Goal: Find specific page/section: Find specific page/section

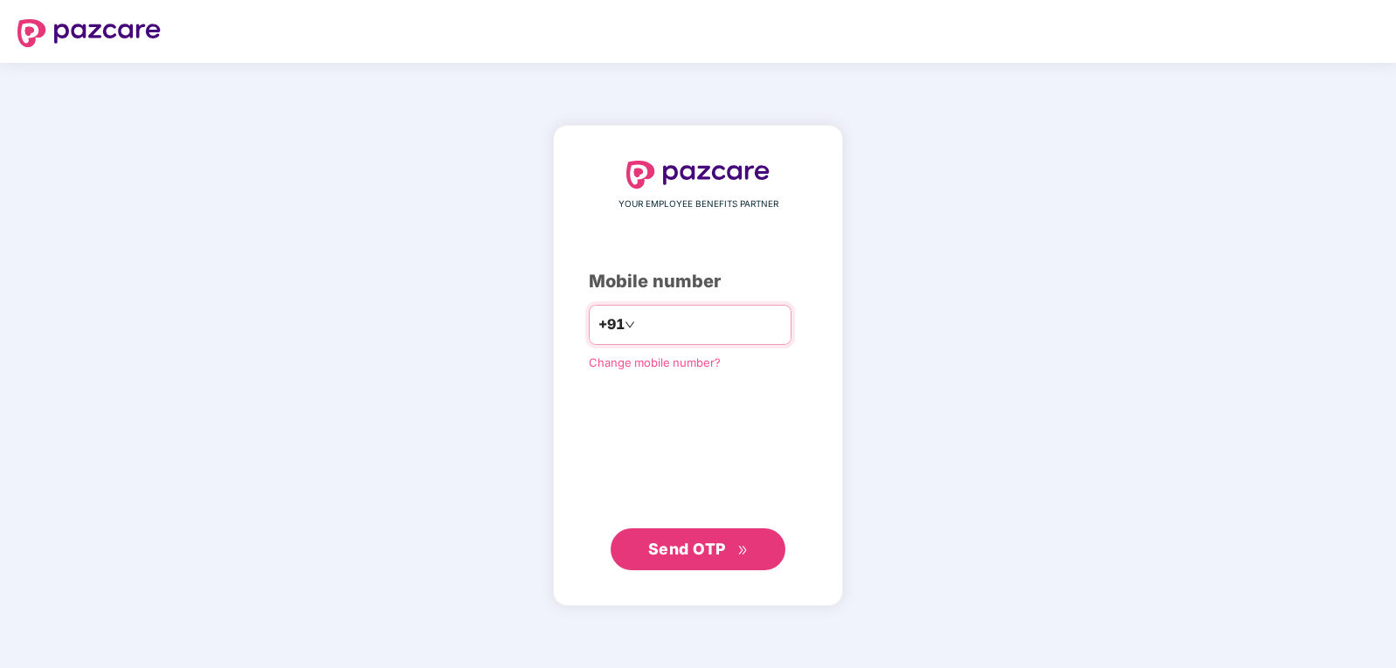
type input "*"
click at [675, 316] on input "****" at bounding box center [710, 325] width 143 height 28
type input "**********"
click at [677, 548] on span "Send OTP" at bounding box center [687, 548] width 78 height 18
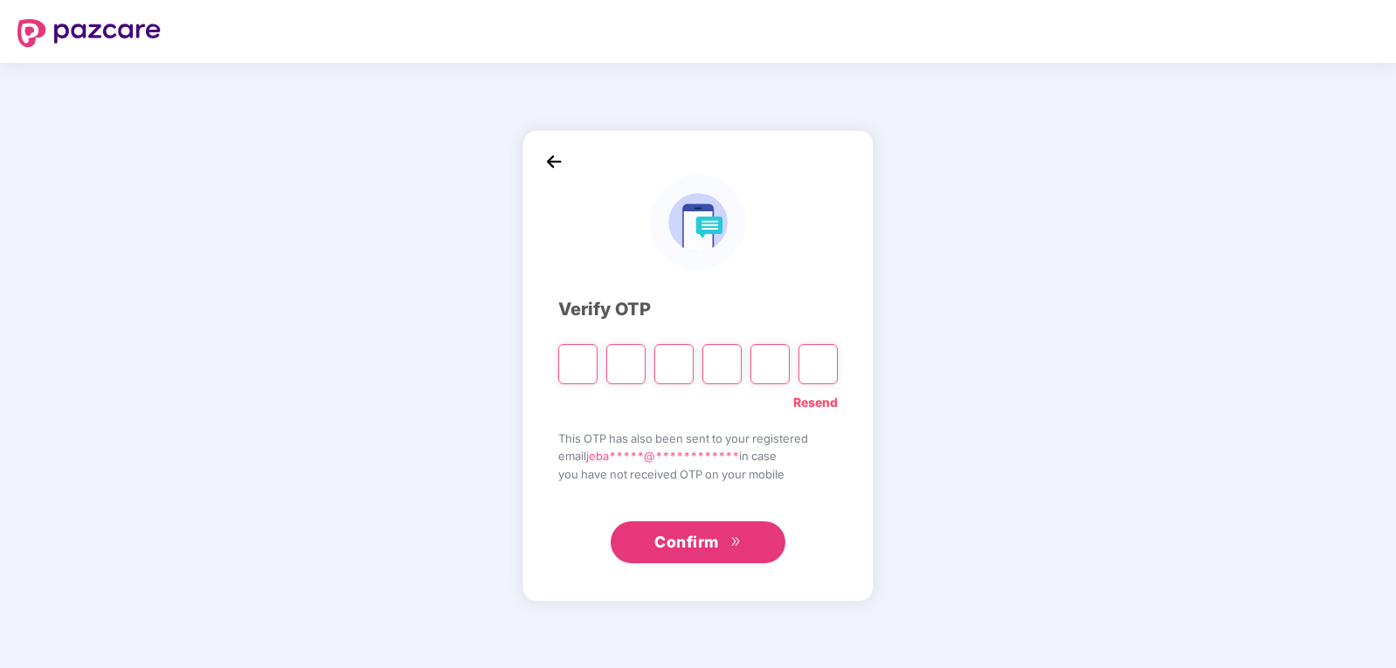
type input "*"
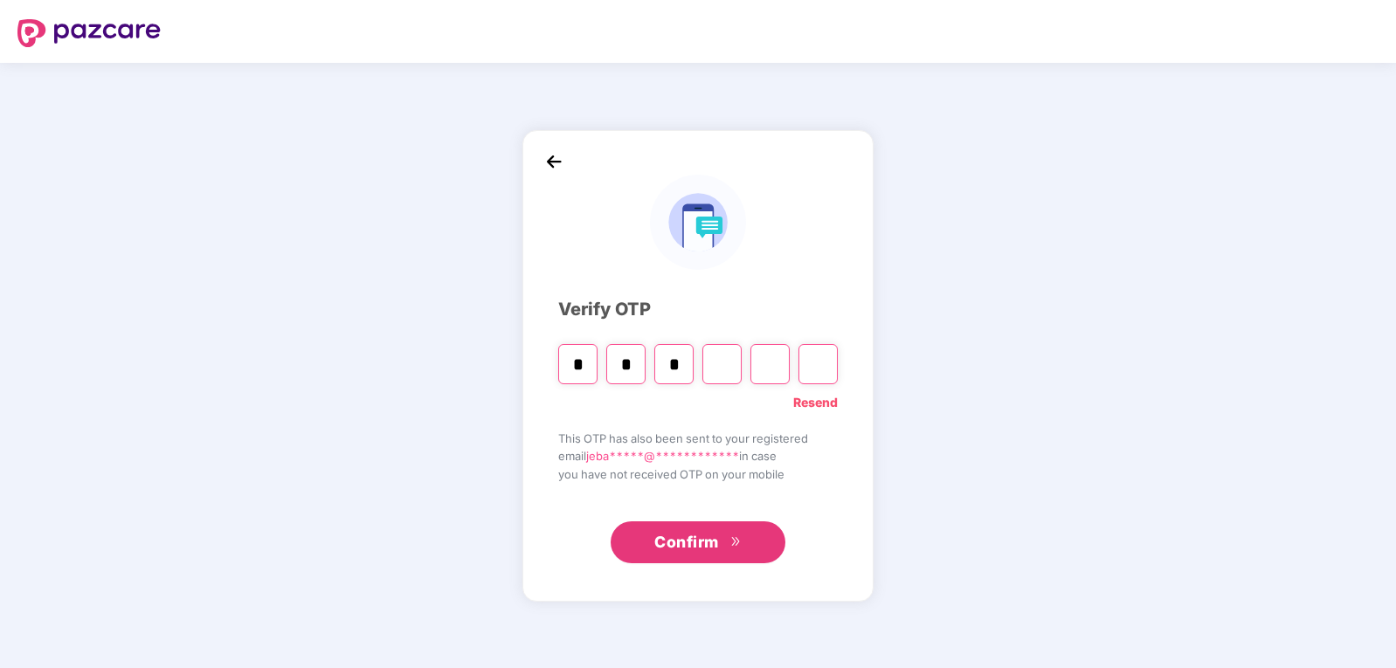
type input "*"
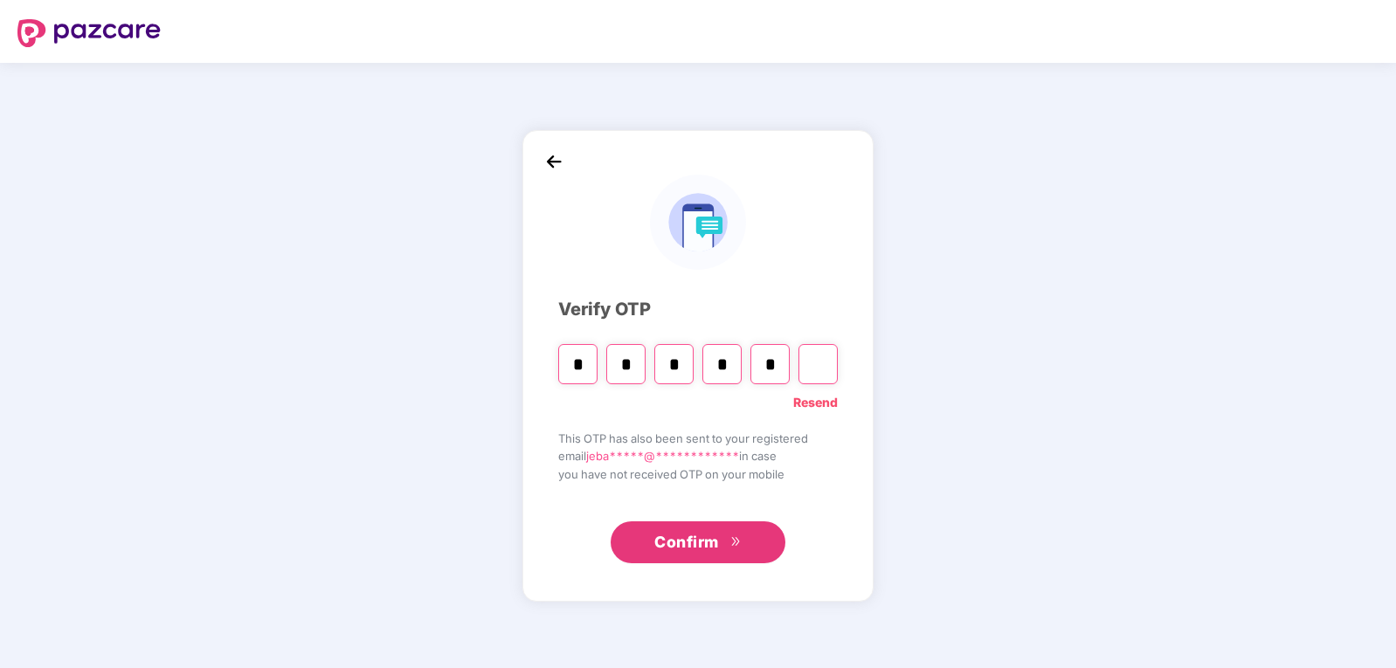
type input "*"
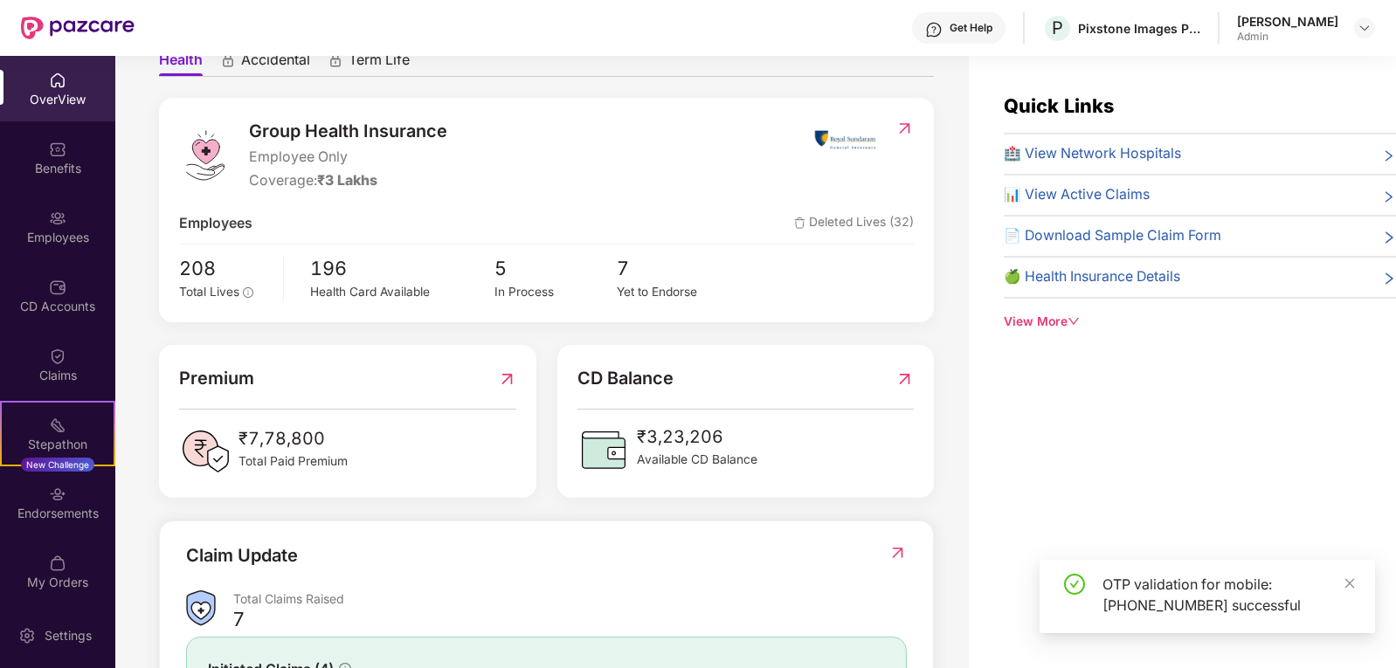
scroll to position [180, 0]
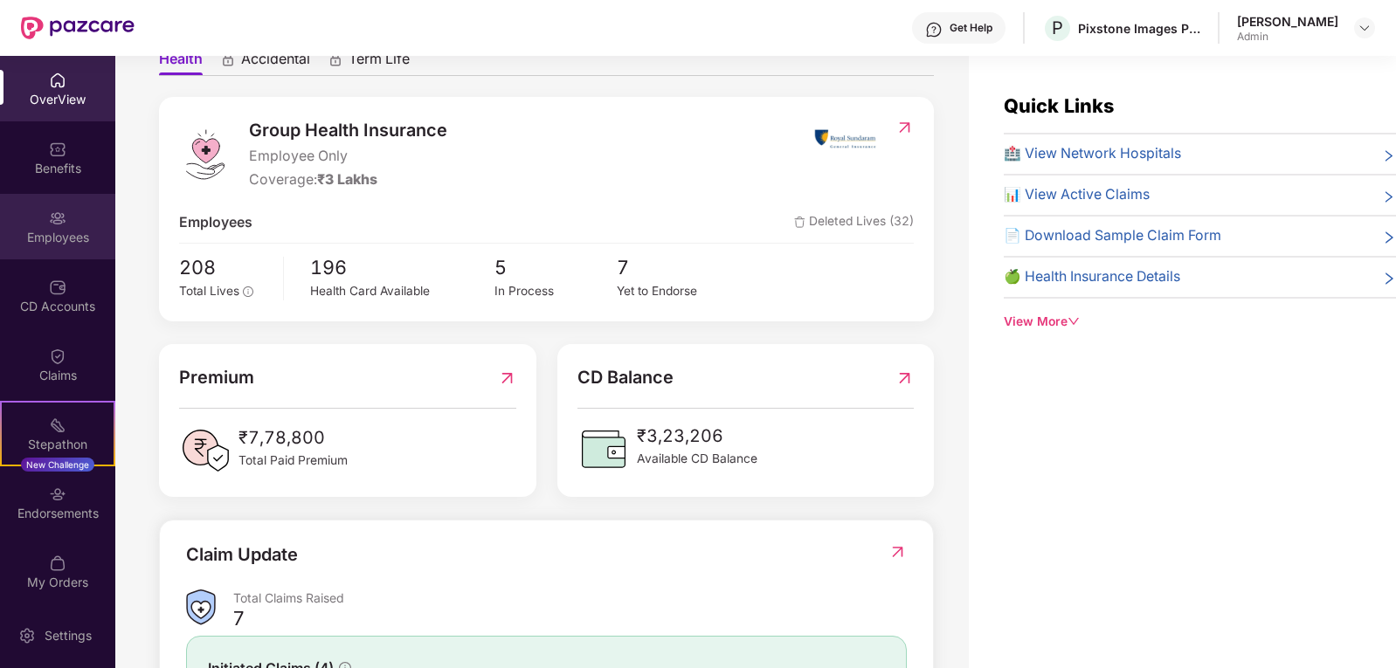
click at [50, 215] on img at bounding box center [57, 218] width 17 height 17
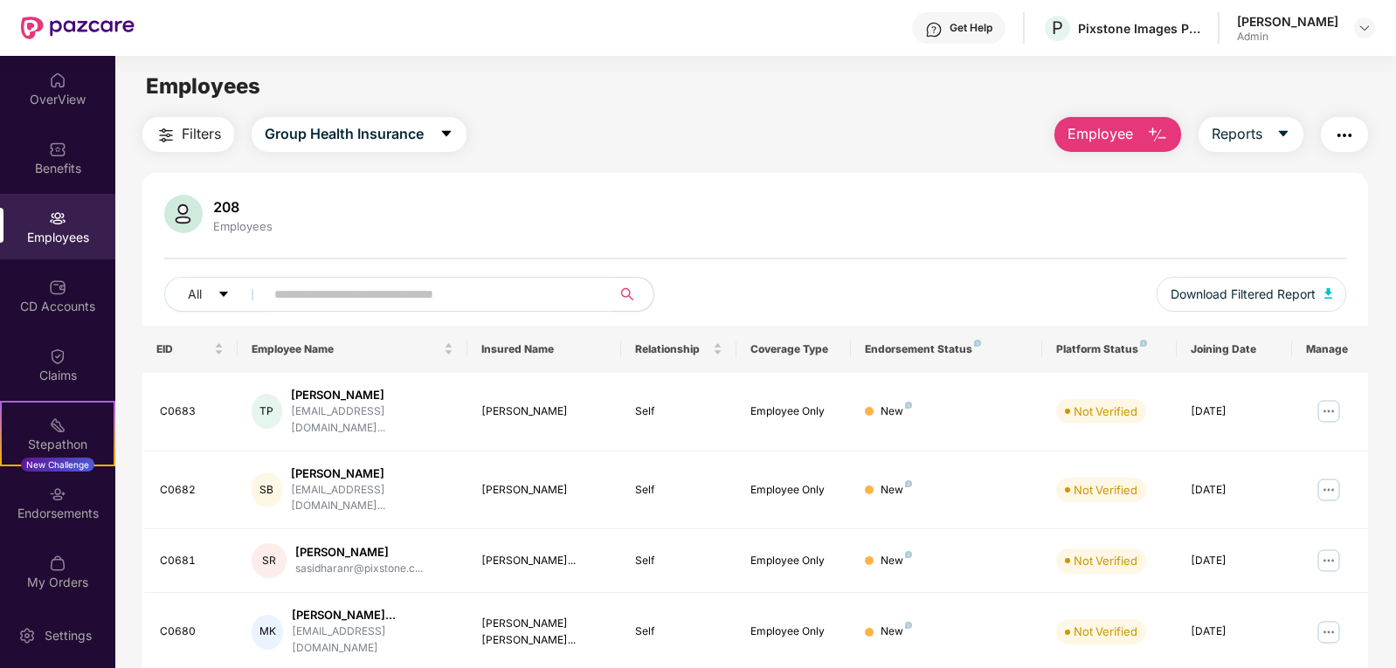
click at [293, 294] on input "text" at bounding box center [431, 294] width 314 height 26
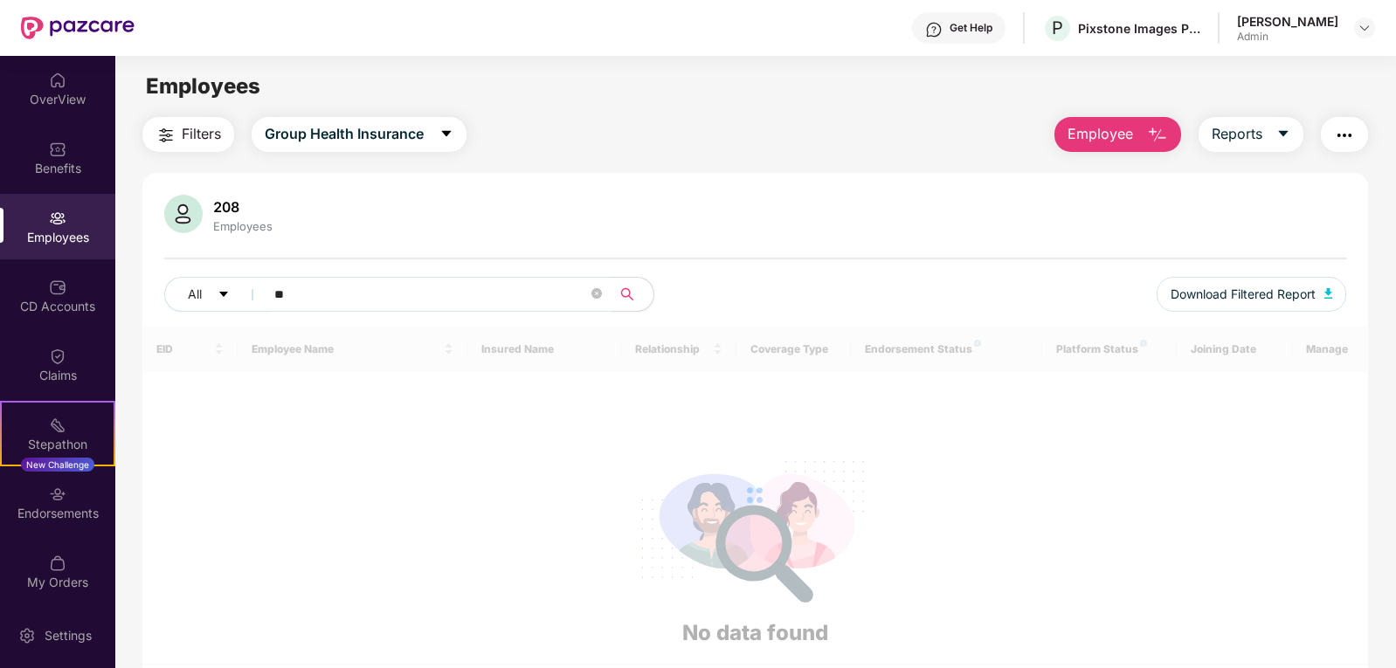
type input "*"
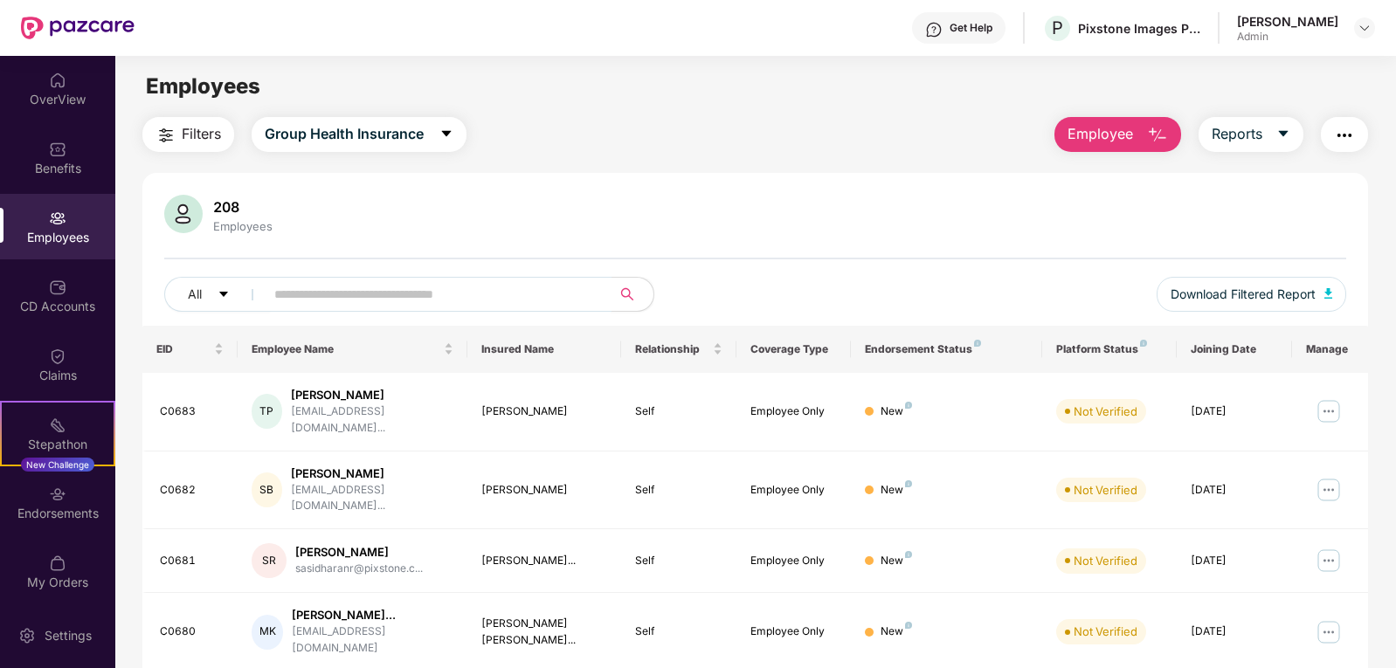
click at [376, 298] on input "text" at bounding box center [431, 294] width 314 height 26
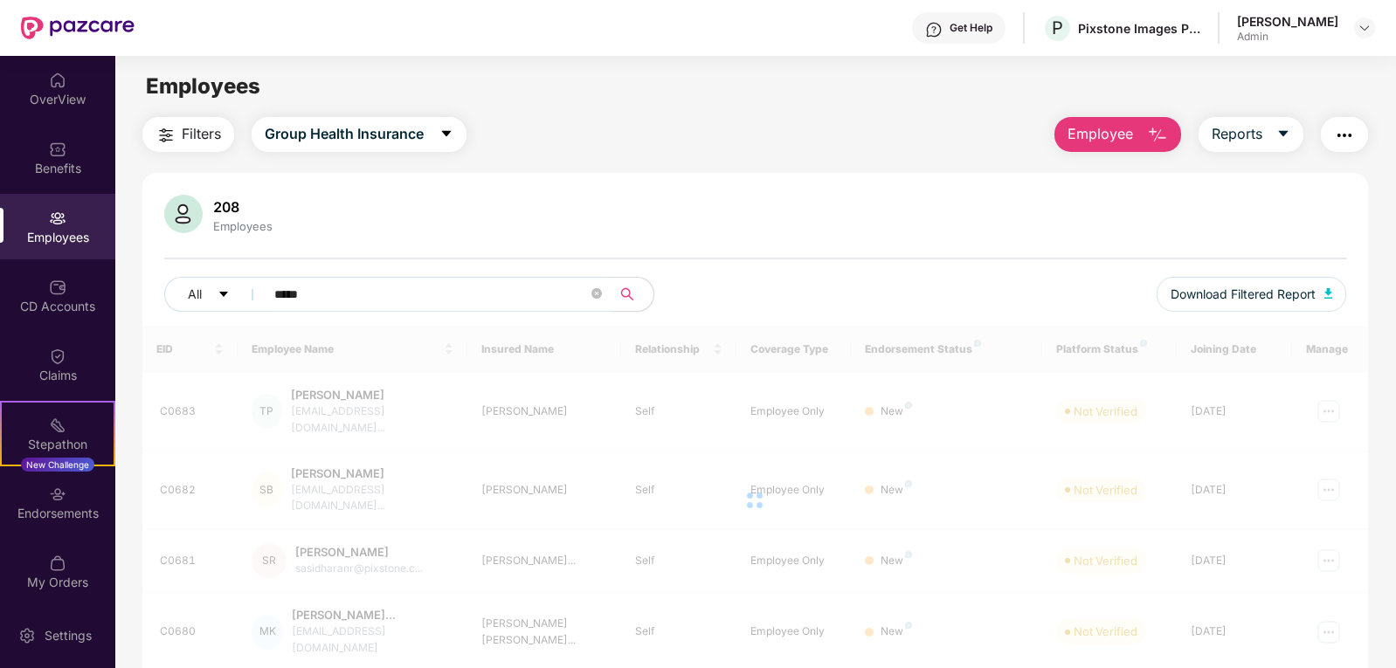
type input "*****"
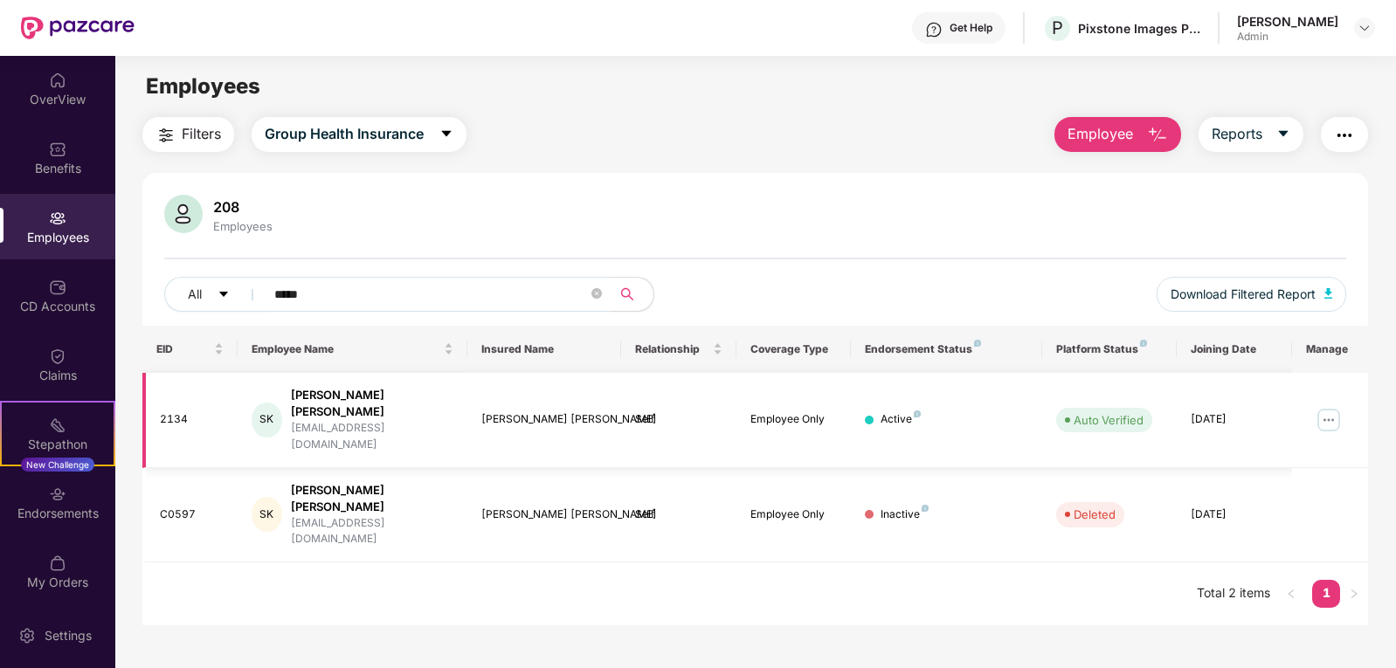
click at [1319, 406] on img at bounding box center [1329, 420] width 28 height 28
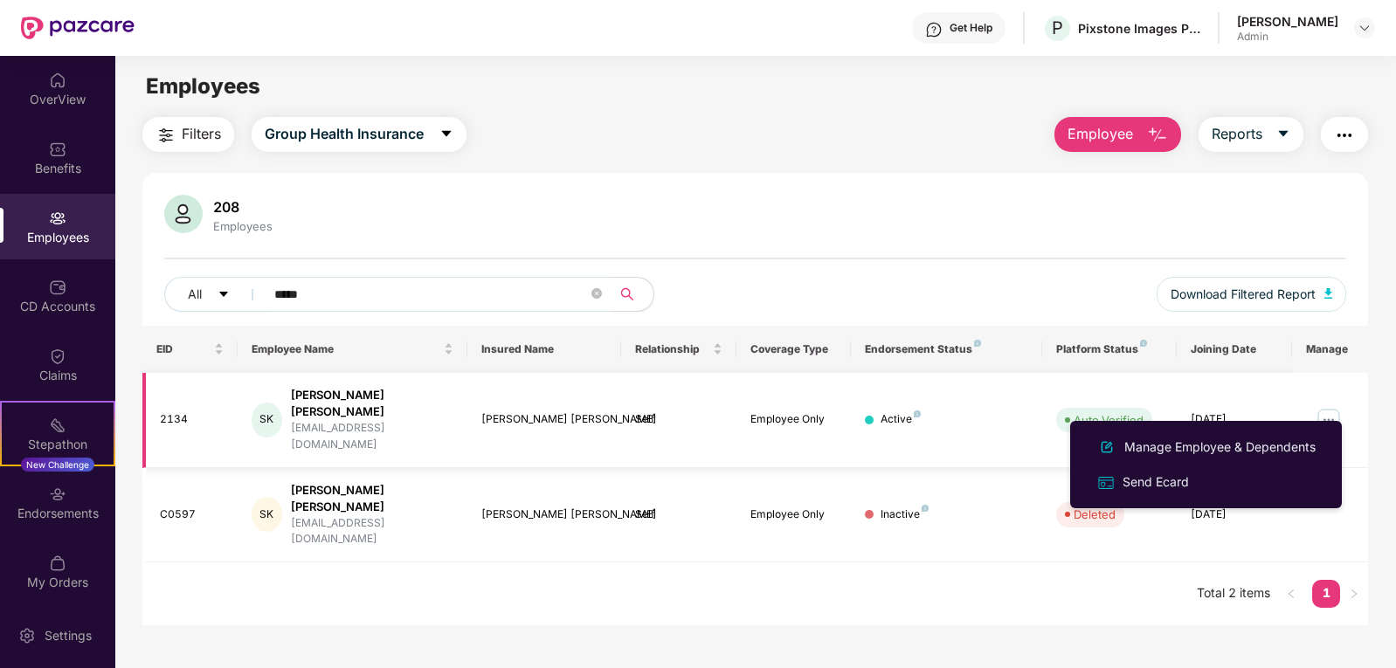
click at [169, 411] on div "2134" at bounding box center [192, 419] width 65 height 17
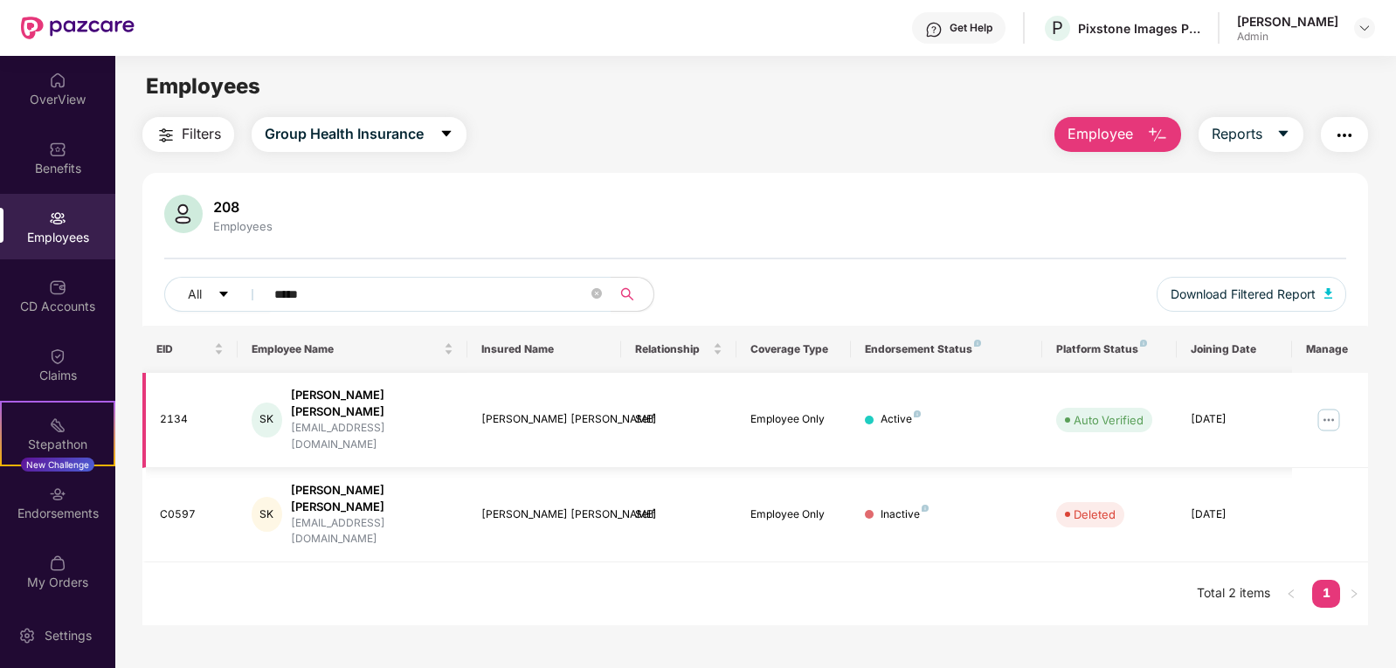
click at [169, 411] on div "2134" at bounding box center [192, 419] width 65 height 17
click at [59, 356] on img at bounding box center [57, 356] width 17 height 17
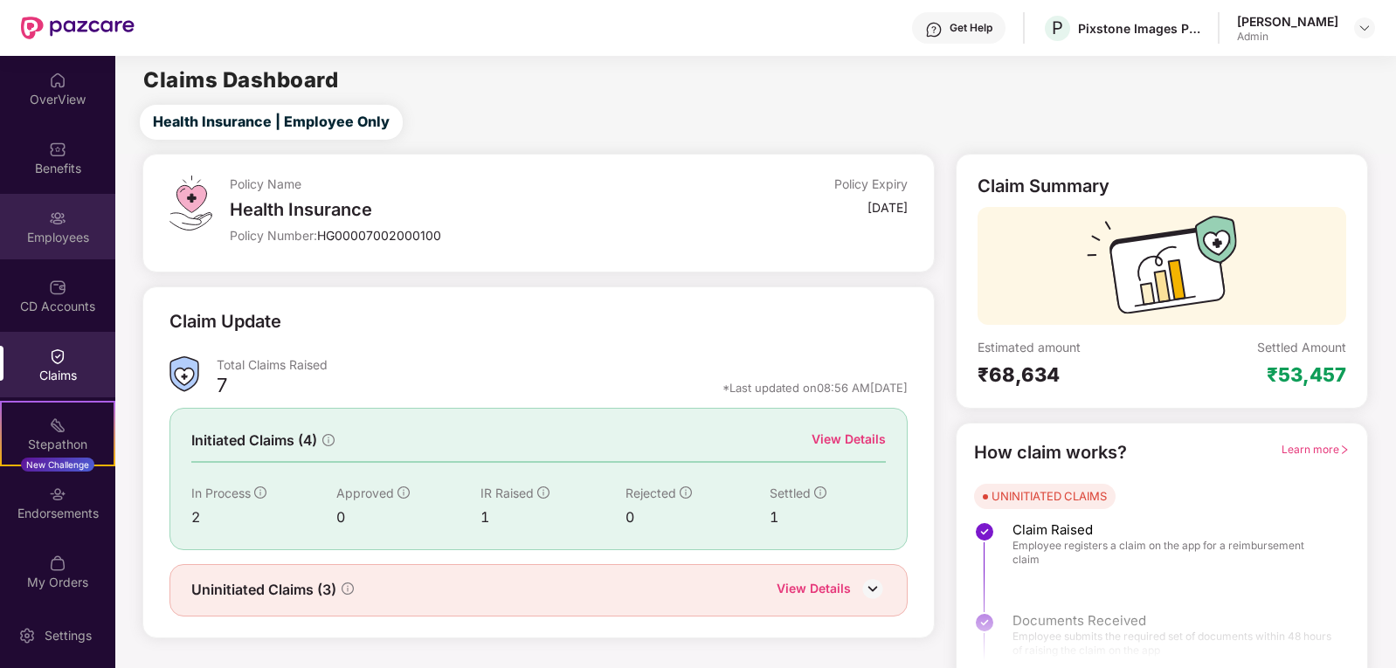
click at [42, 251] on div "Employees" at bounding box center [57, 227] width 115 height 66
